Goal: Task Accomplishment & Management: Use online tool/utility

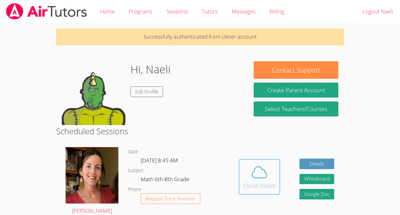
click at [260, 181] on div "Cloud Room" at bounding box center [259, 185] width 32 height 9
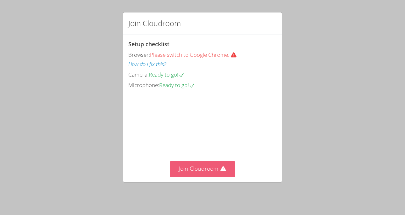
click at [220, 176] on button "Join Cloudroom" at bounding box center [202, 169] width 65 height 16
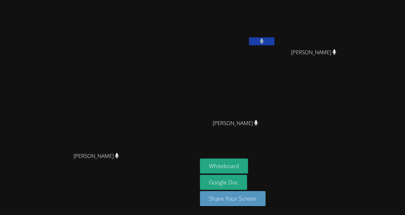
click at [312, 159] on div "Whiteboard Google Doc Share Your Screen" at bounding box center [277, 184] width 154 height 53
